Goal: Register for event/course

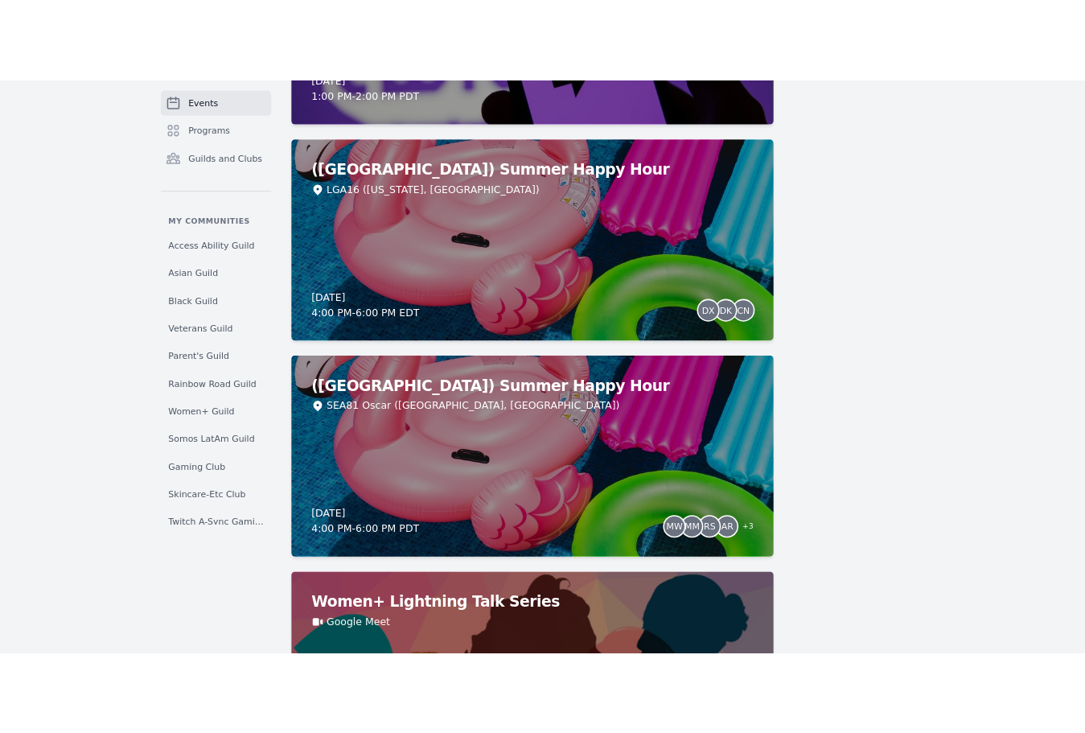
scroll to position [2088, 0]
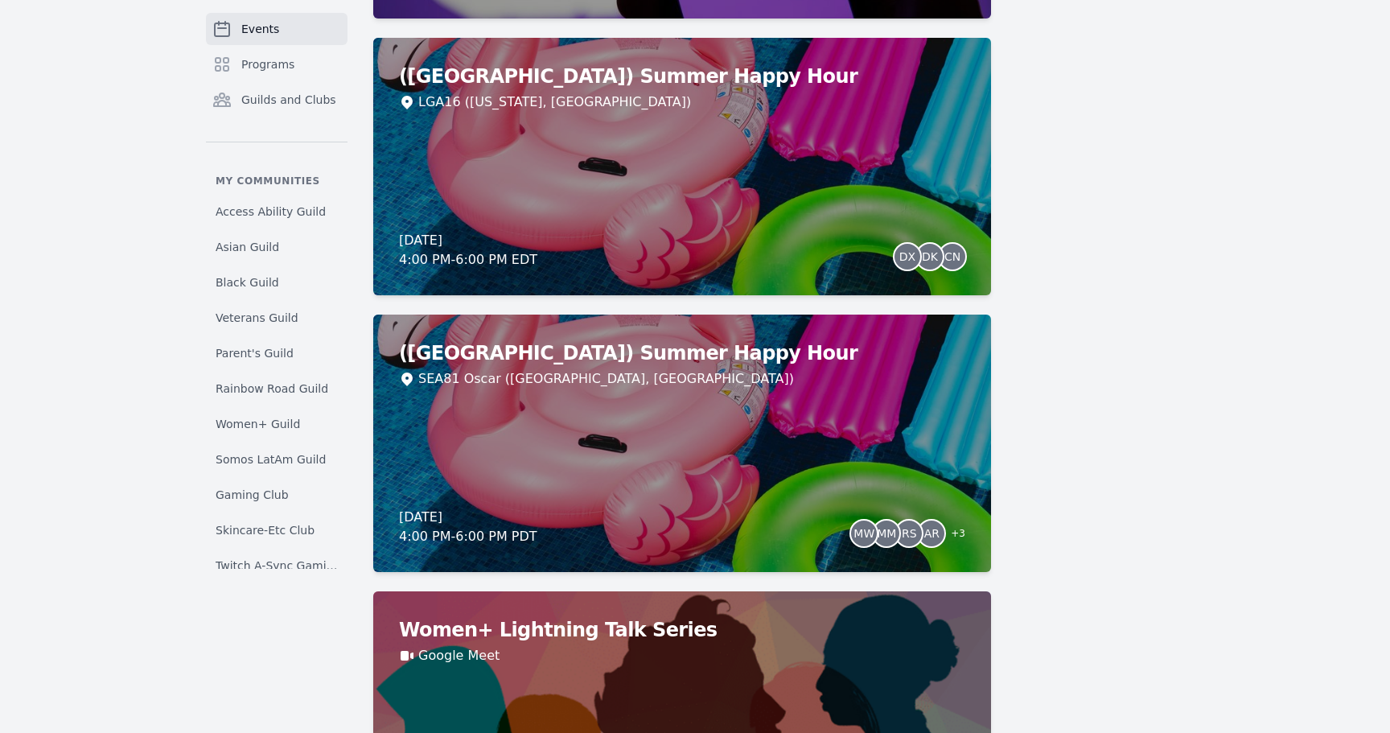
drag, startPoint x: 729, startPoint y: 349, endPoint x: 1057, endPoint y: 57, distance: 439.8
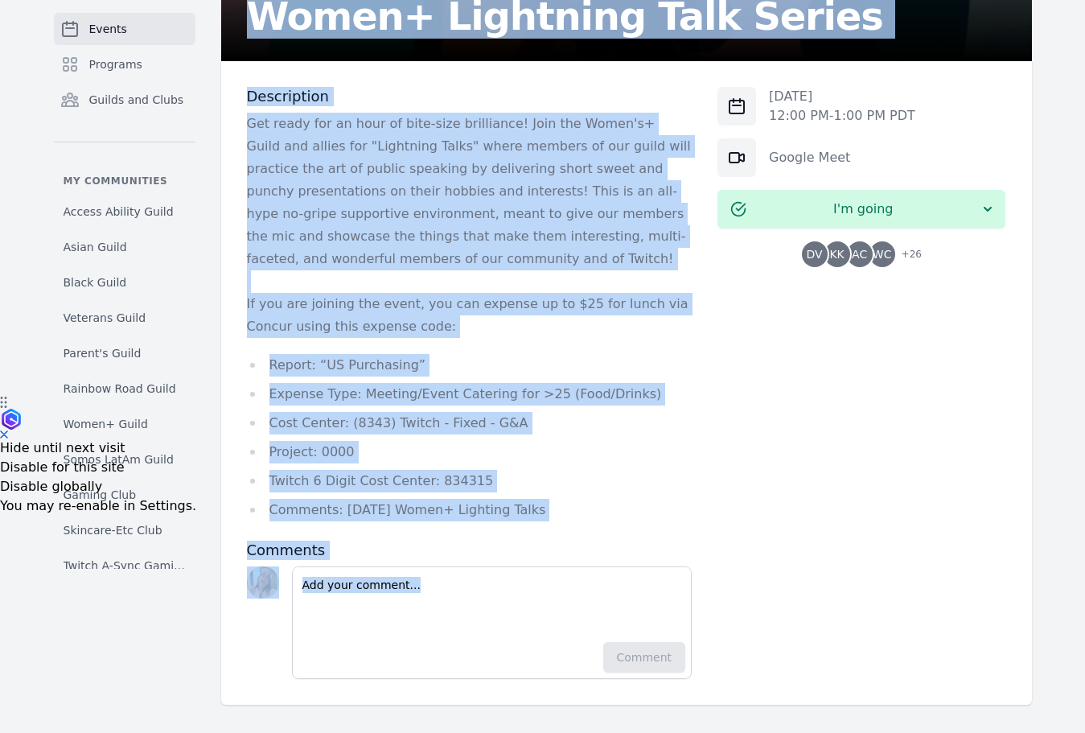
scroll to position [340, 0]
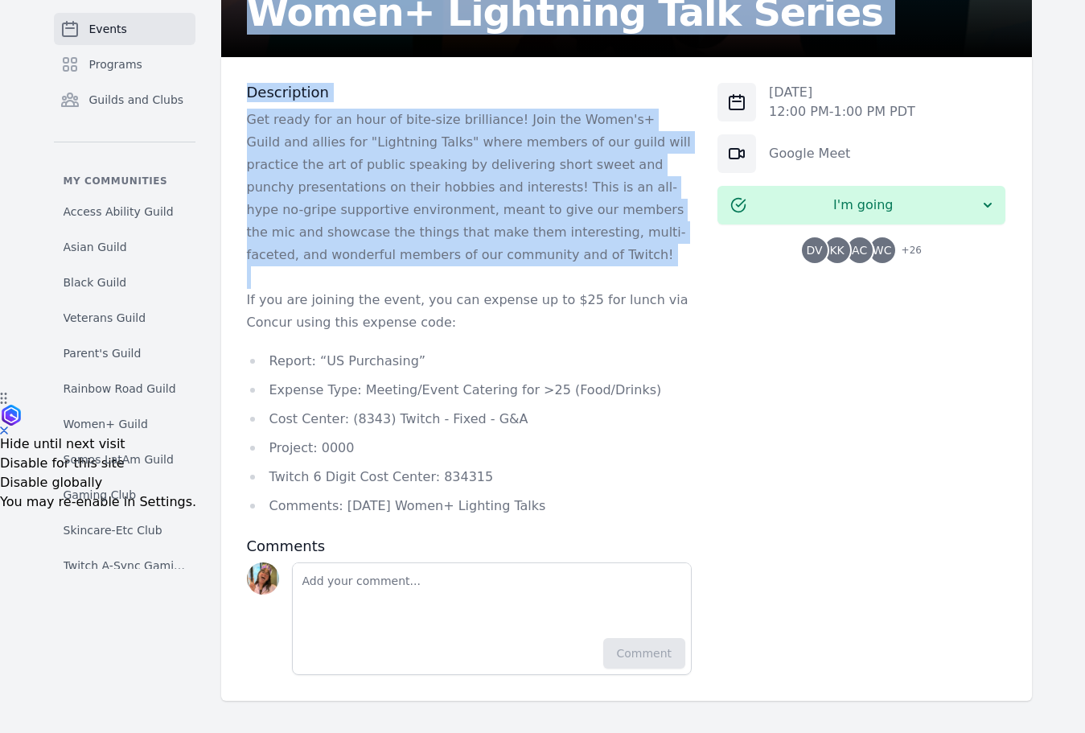
drag, startPoint x: 251, startPoint y: 341, endPoint x: 639, endPoint y: 270, distance: 394.8
click at [639, 270] on div "Women+ Lightning Talk Series Description Get ready for an hour of bite-size bri…" at bounding box center [626, 224] width 811 height 952
copy div "Women+ Lightning Talk Series Description Get ready for an hour of bite-size bri…"
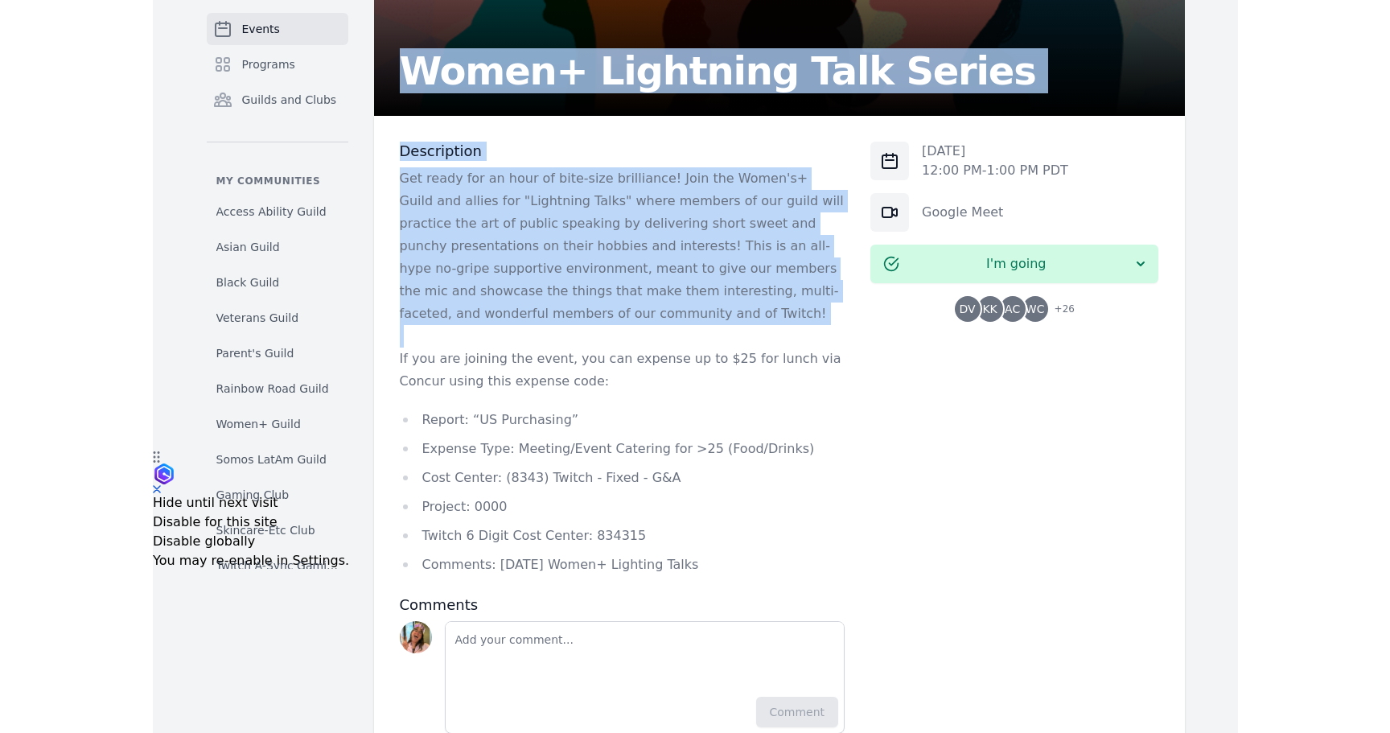
scroll to position [205, 0]
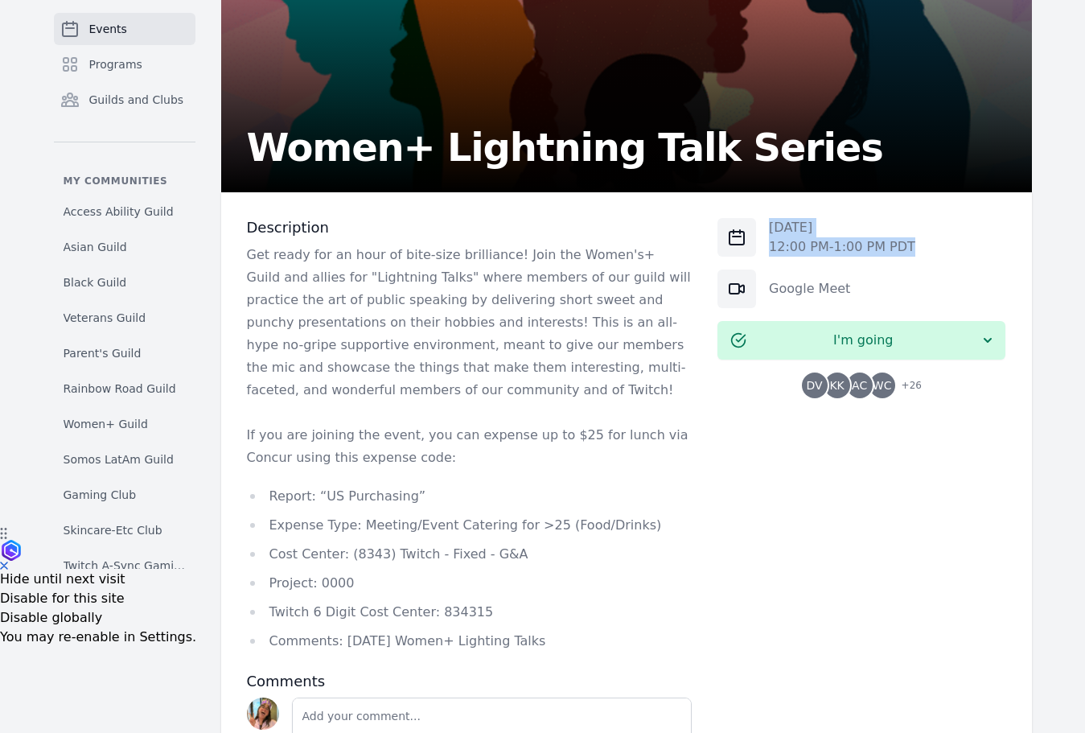
drag, startPoint x: 763, startPoint y: 230, endPoint x: 934, endPoint y: 255, distance: 172.3
click at [934, 255] on div "Fri, Aug 22, 2025 12:00 PM - 1:00 PM PDT" at bounding box center [861, 237] width 288 height 39
copy div "Fri, Aug 22, 2025 12:00 PM - 1:00 PM PDT"
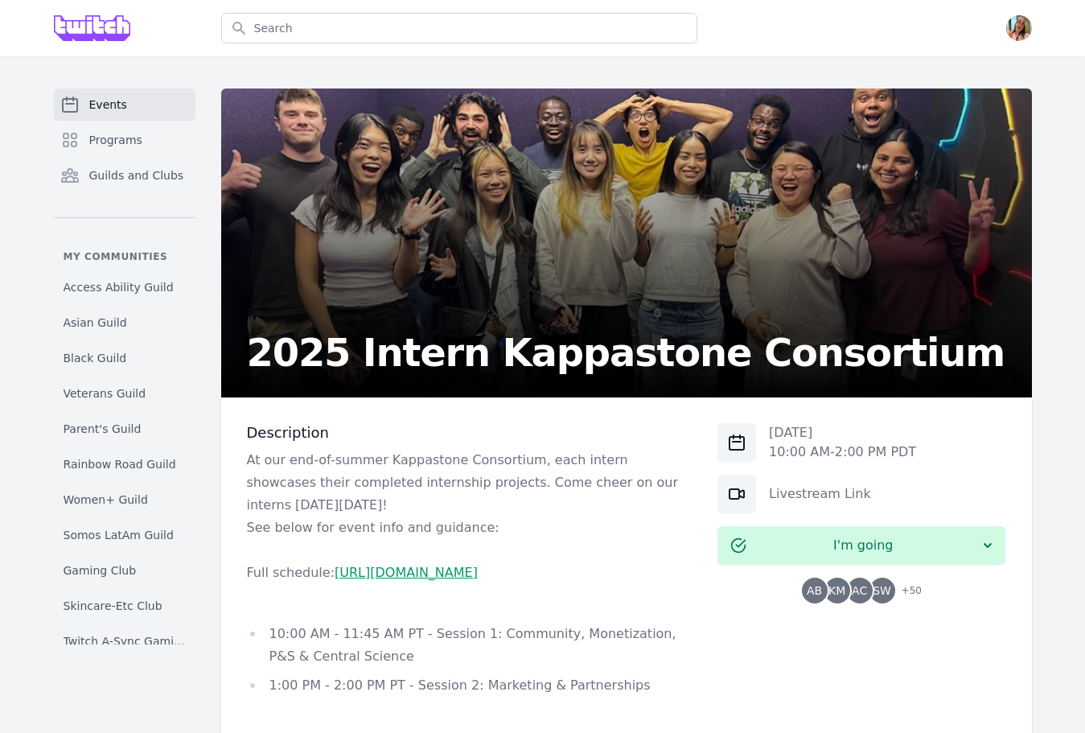
click at [285, 428] on h3 "Description" at bounding box center [469, 432] width 445 height 19
click at [282, 429] on h3 "Description" at bounding box center [469, 432] width 445 height 19
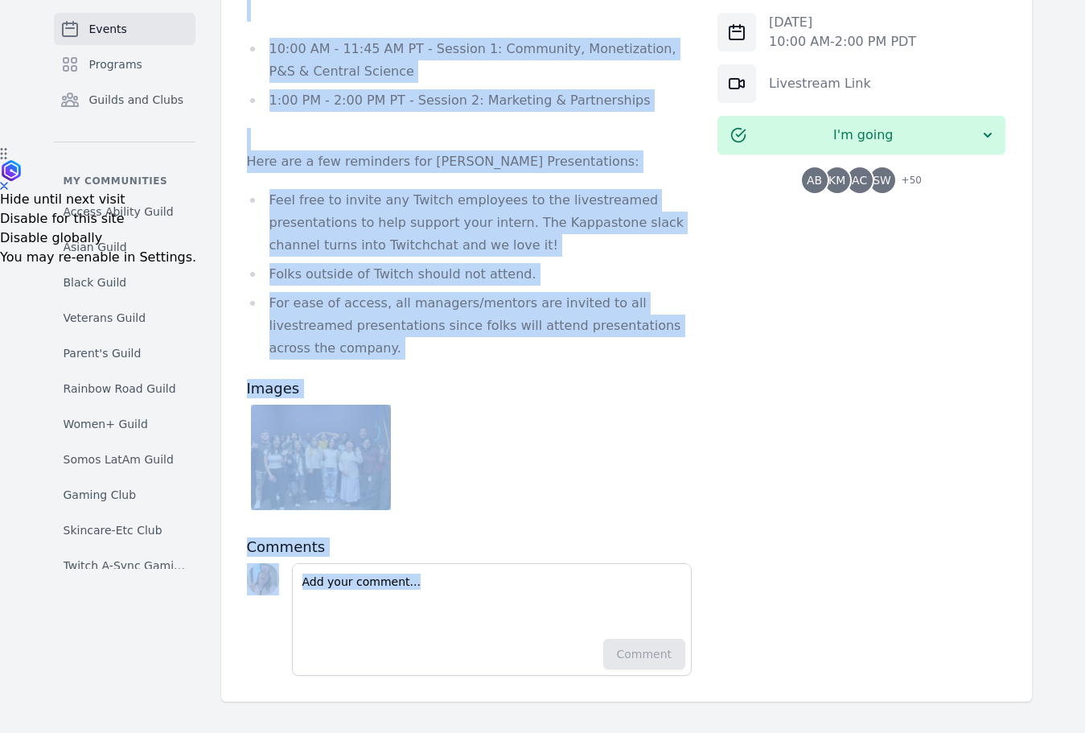
scroll to position [597, 0]
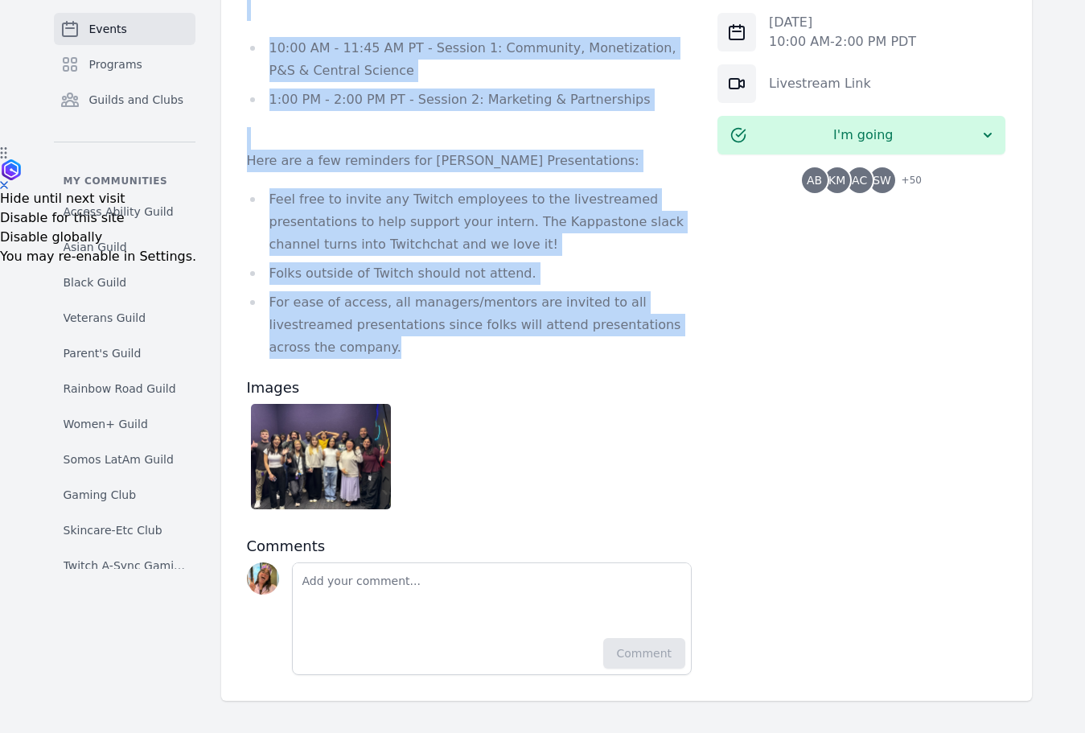
drag, startPoint x: 236, startPoint y: 347, endPoint x: 691, endPoint y: 355, distance: 454.4
click at [691, 355] on div "2025 Intern Kappastone Consortium Description At our end-of-summer Kappastone C…" at bounding box center [626, 101] width 811 height 1197
copy div "2025 Intern Kappastone Consortium Description At our end-of-summer Kappastone C…"
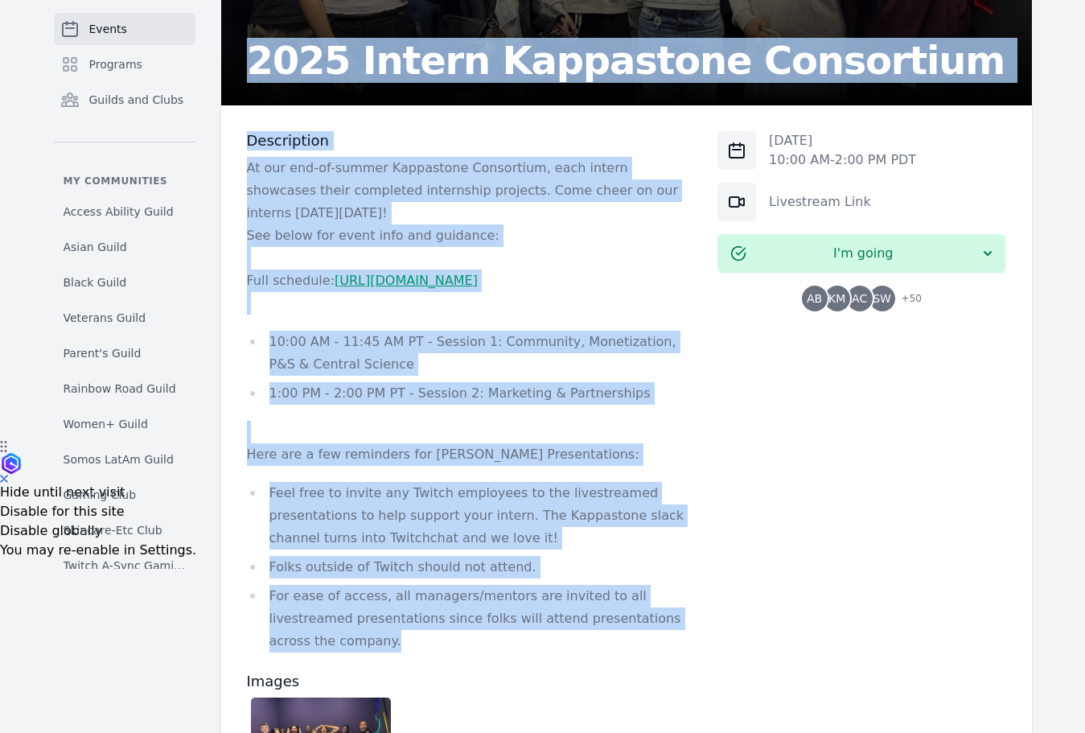
scroll to position [282, 0]
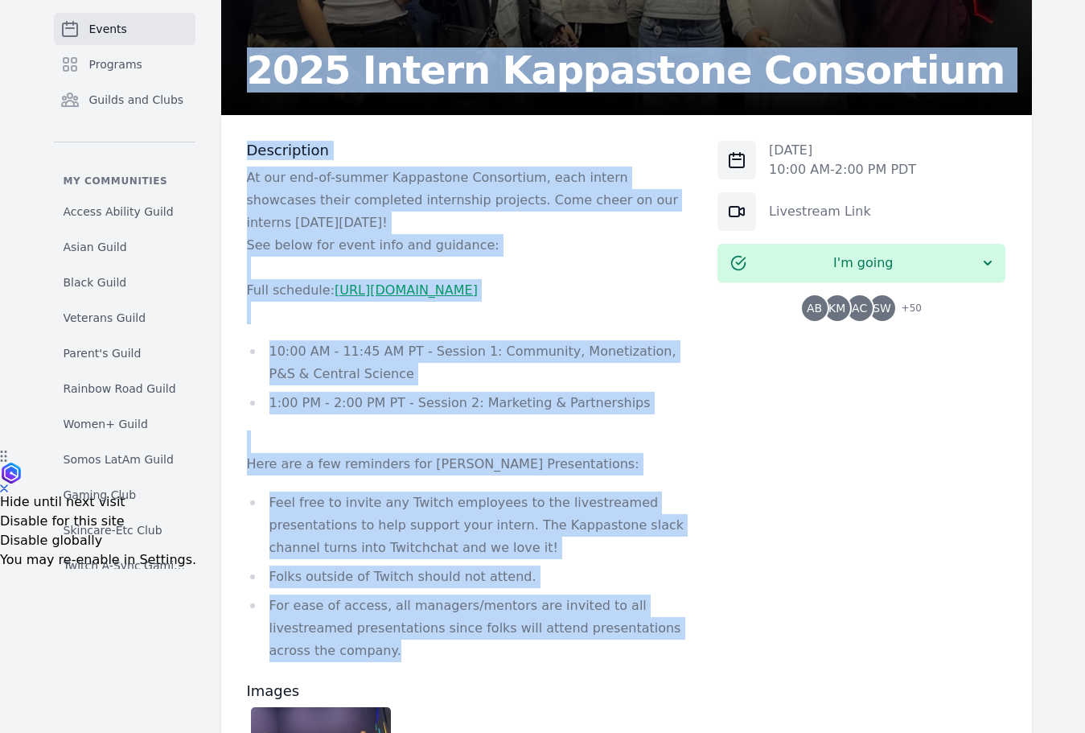
click at [427, 74] on h2 "2025 Intern Kappastone Consortium" at bounding box center [626, 70] width 758 height 39
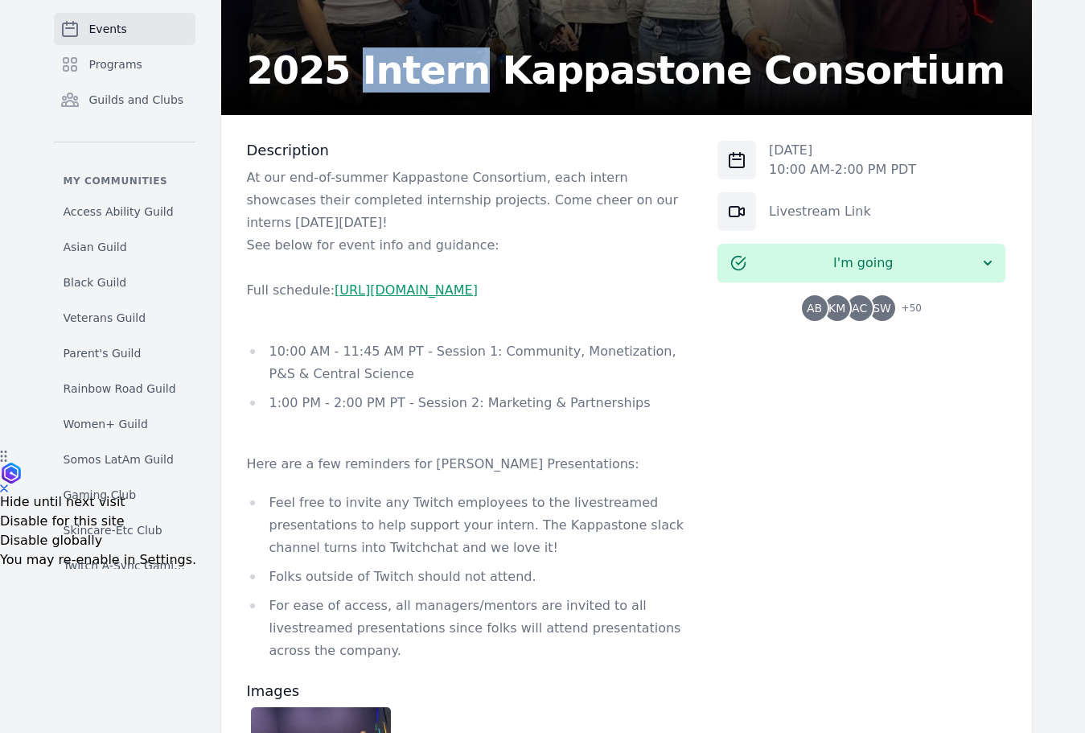
click at [427, 74] on h2 "2025 Intern Kappastone Consortium" at bounding box center [626, 70] width 758 height 39
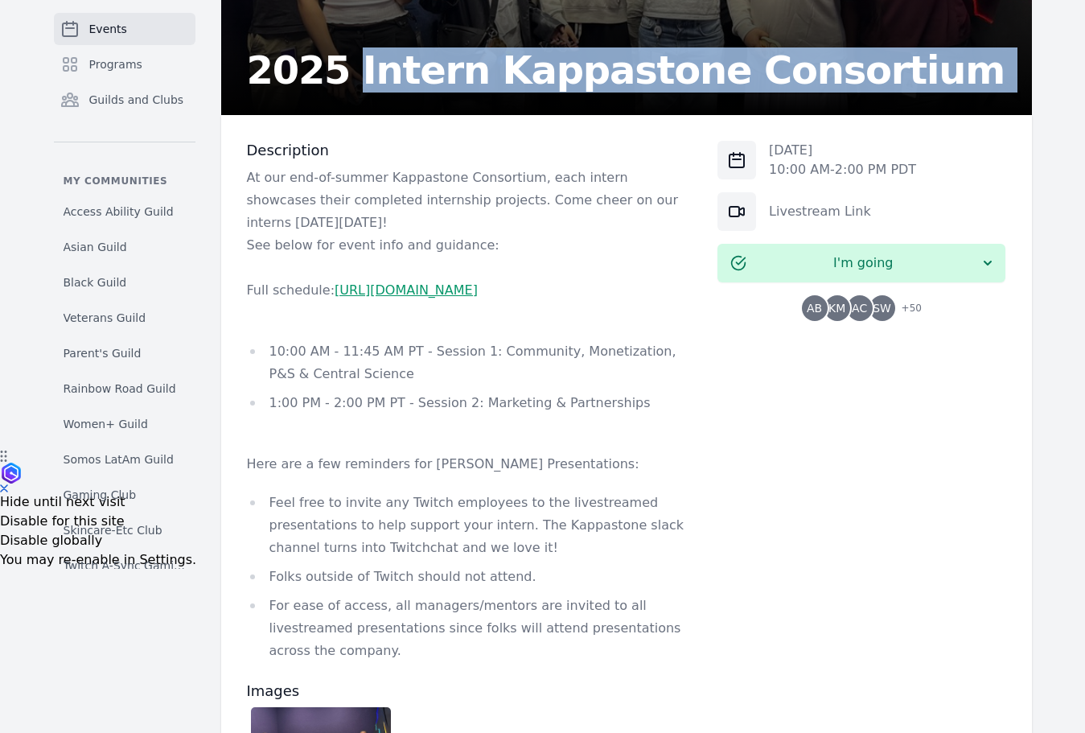
copy h2 "Intern Kappastone Consortium"
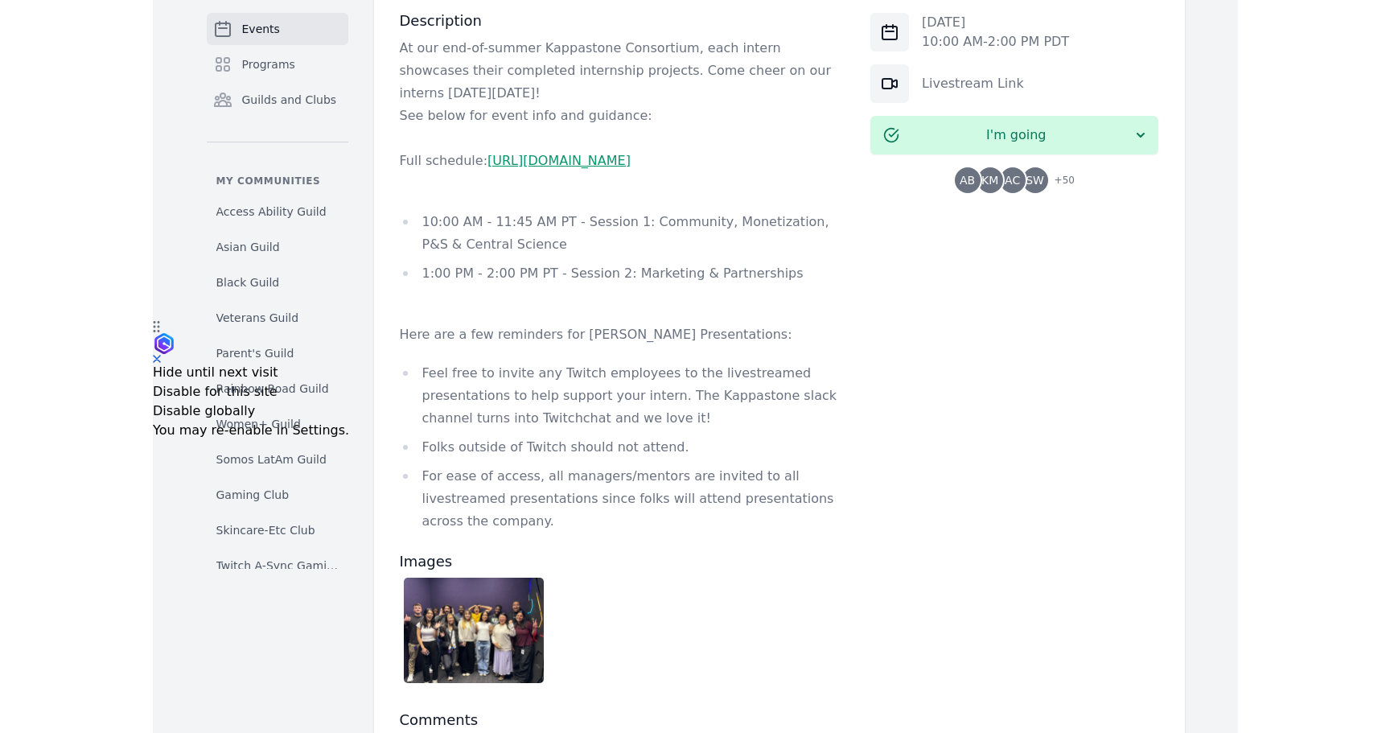
scroll to position [421, 0]
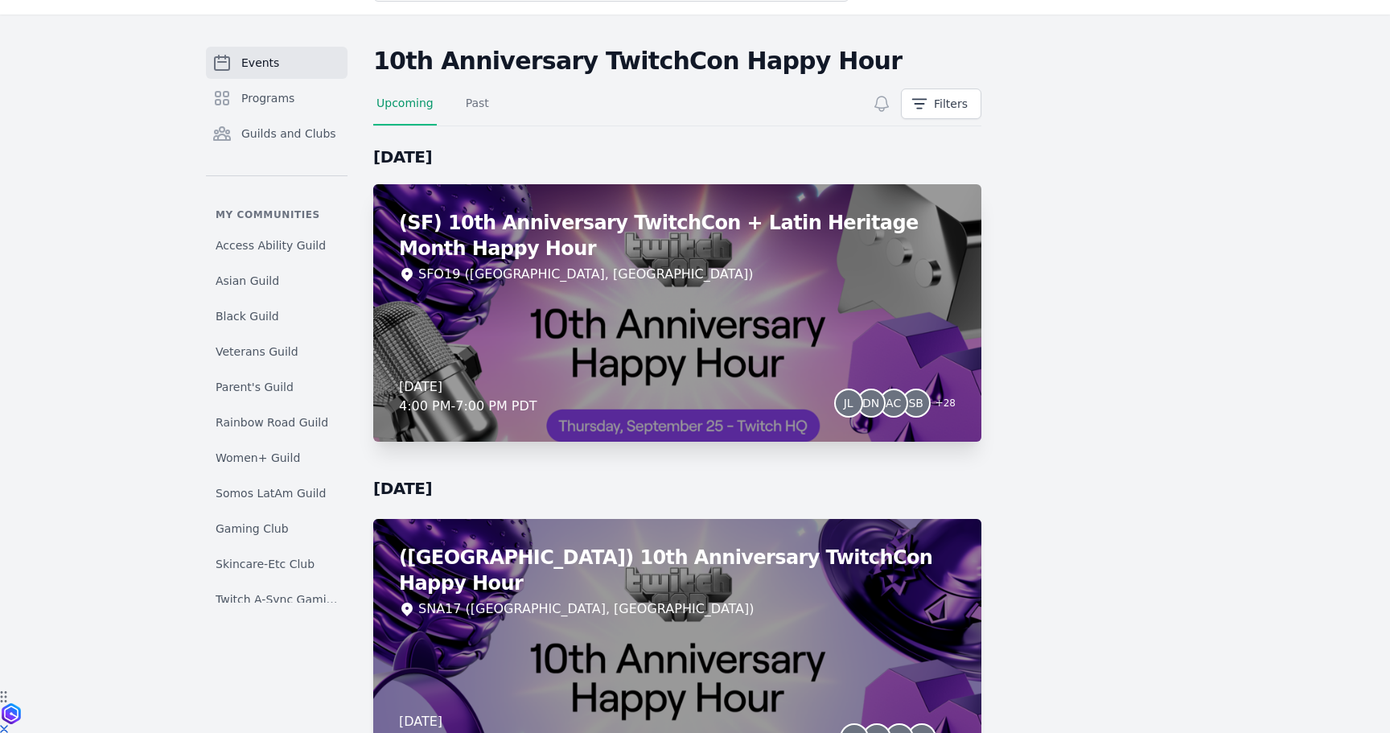
scroll to position [38, 0]
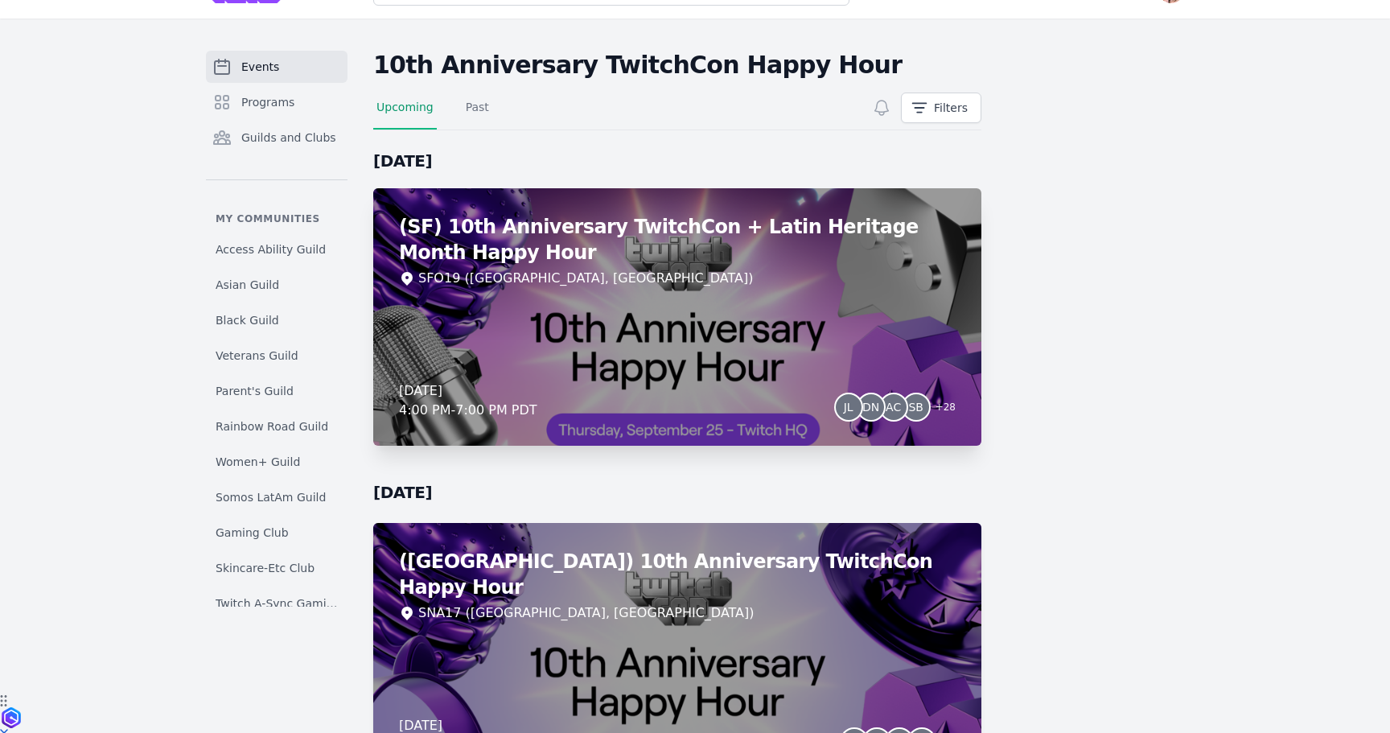
click at [629, 279] on div "SFO19 ([GEOGRAPHIC_DATA], [GEOGRAPHIC_DATA])" at bounding box center [677, 278] width 556 height 19
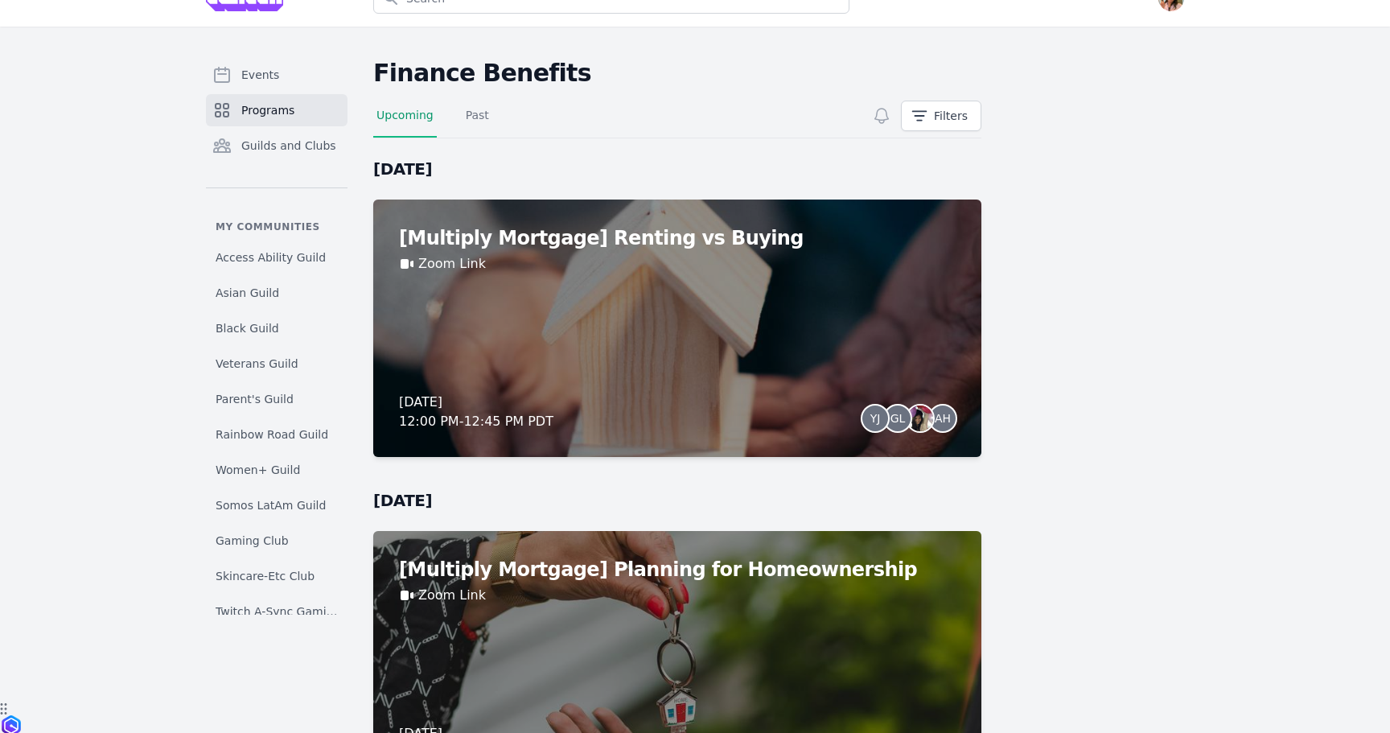
scroll to position [28, 0]
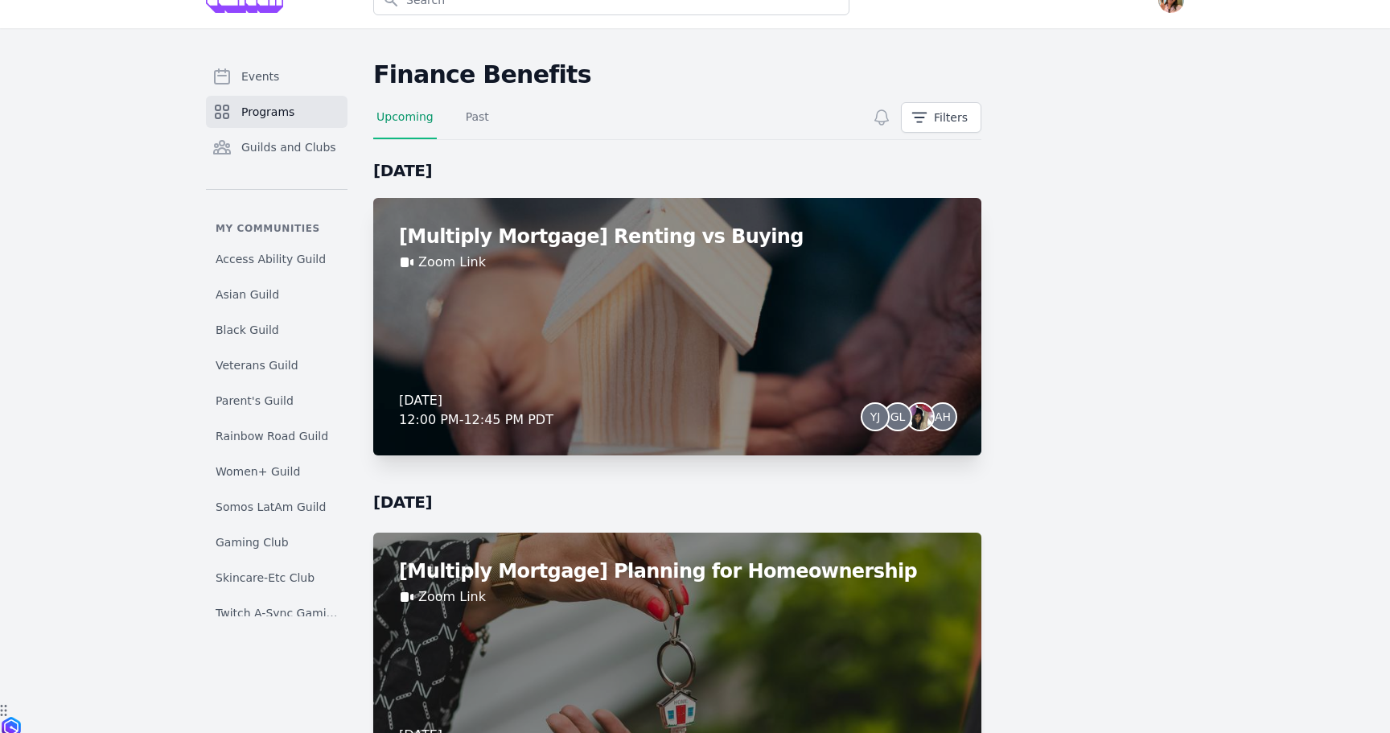
click at [815, 262] on div "Zoom Link" at bounding box center [677, 262] width 556 height 19
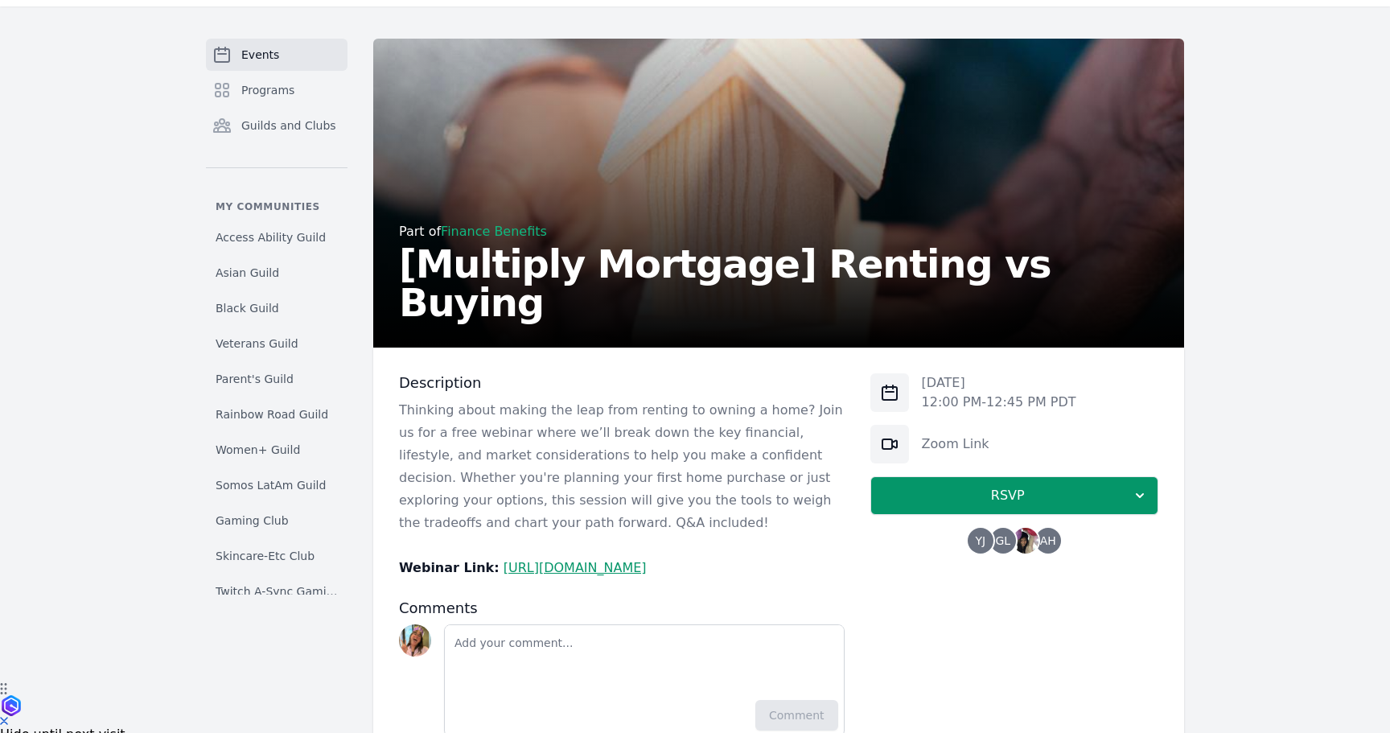
scroll to position [72, 0]
